Goal: Task Accomplishment & Management: Complete application form

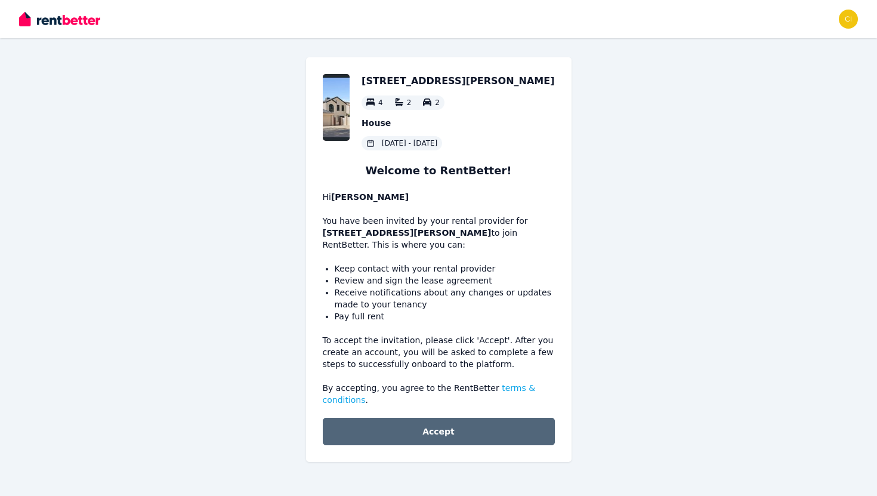
click at [434, 434] on button "Accept" at bounding box center [439, 431] width 232 height 27
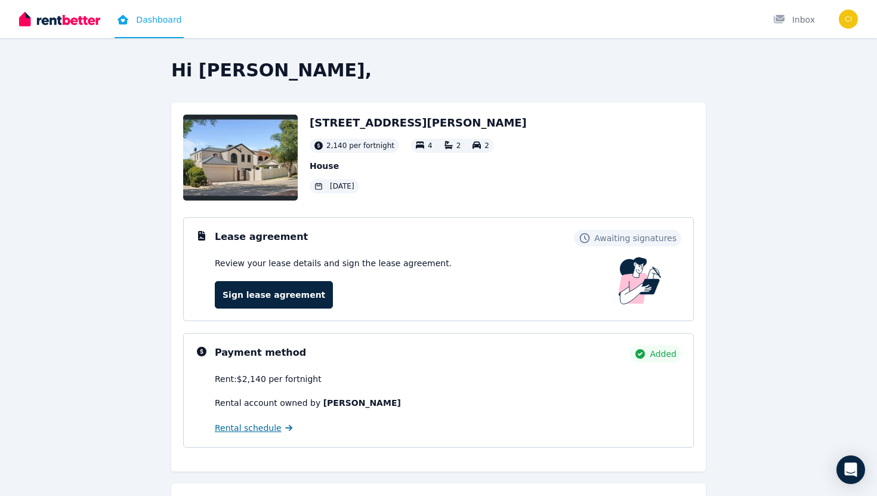
click at [278, 432] on link "Rental schedule" at bounding box center [254, 428] width 78 height 12
click at [238, 300] on link "Sign lease agreement" at bounding box center [274, 294] width 118 height 27
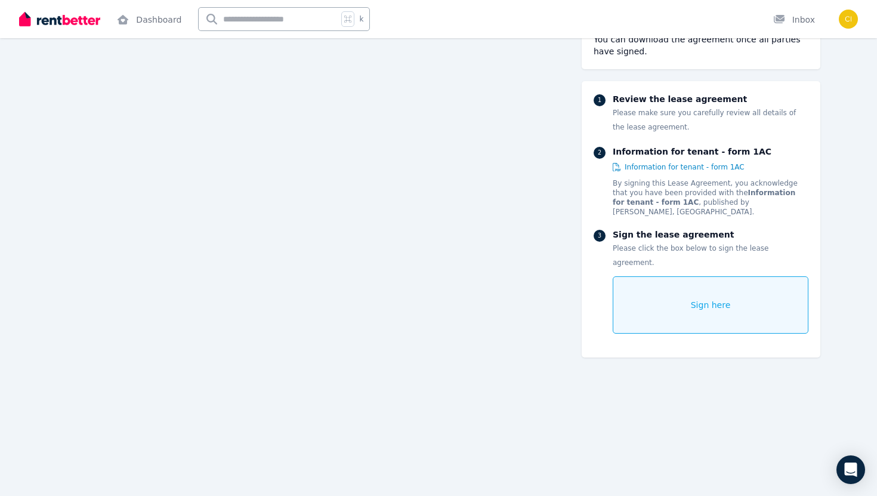
scroll to position [4579, 0]
click at [665, 276] on div "Sign here" at bounding box center [711, 304] width 196 height 57
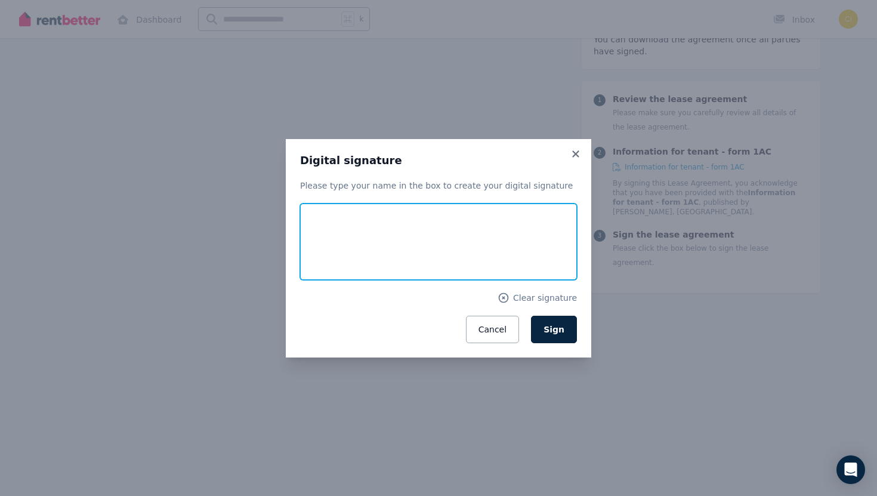
click at [381, 251] on input "text" at bounding box center [438, 242] width 277 height 76
type input "**********"
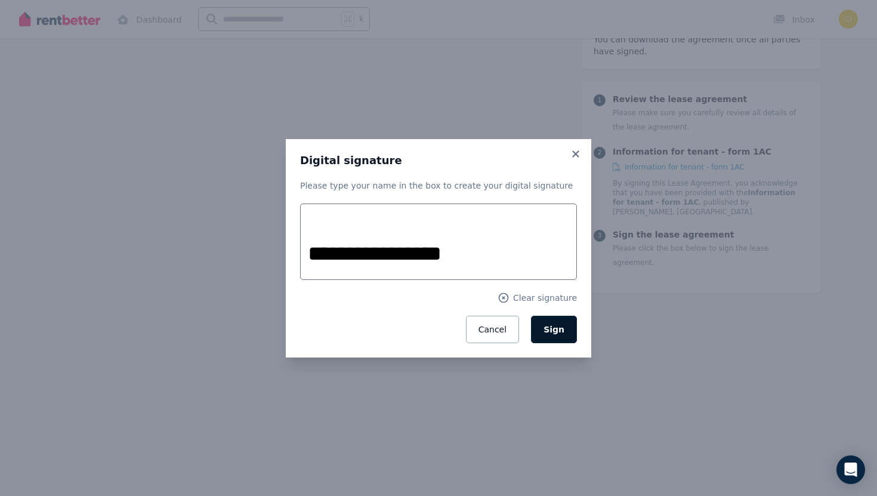
click at [550, 322] on button "Sign" at bounding box center [554, 329] width 46 height 27
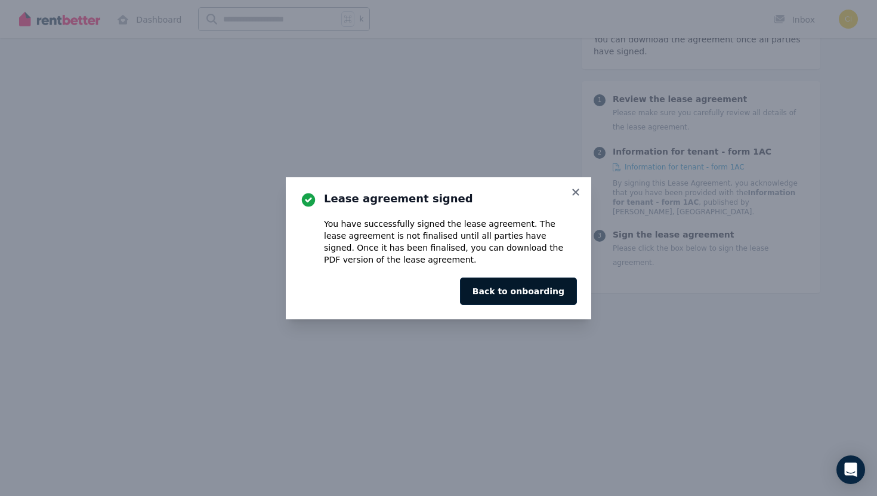
click at [540, 301] on button "Back to onboarding" at bounding box center [518, 291] width 117 height 27
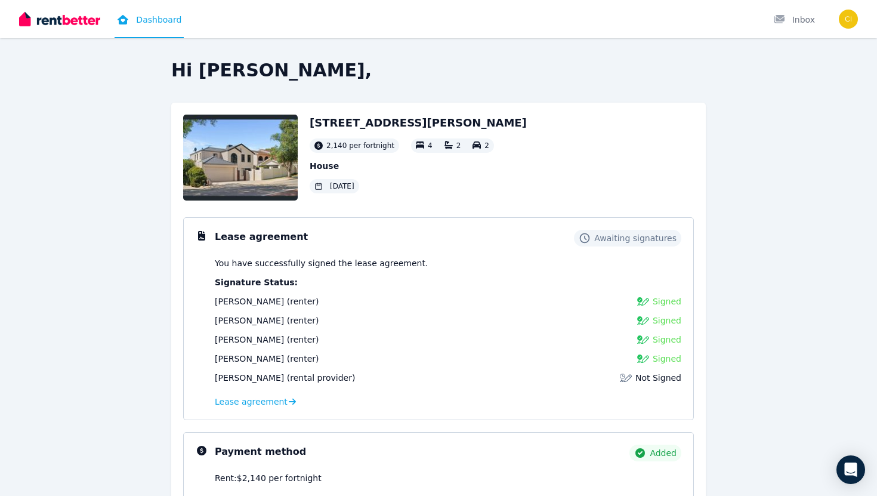
click at [263, 162] on img at bounding box center [240, 158] width 115 height 86
click at [352, 116] on h2 "[STREET_ADDRESS][PERSON_NAME]" at bounding box center [418, 123] width 217 height 17
click at [38, 49] on div "Hi Ciara, 154A Reynolds Road, Mount Pleasant 2,140 per fortnight 4 2 2 House 11…" at bounding box center [438, 248] width 877 height 496
click at [50, 39] on div "Hi Ciara, 154A Reynolds Road, Mount Pleasant 2,140 per fortnight 4 2 2 House 11…" at bounding box center [438, 248] width 877 height 496
click at [66, 26] on img at bounding box center [59, 19] width 81 height 18
